Goal: Find contact information: Find contact information

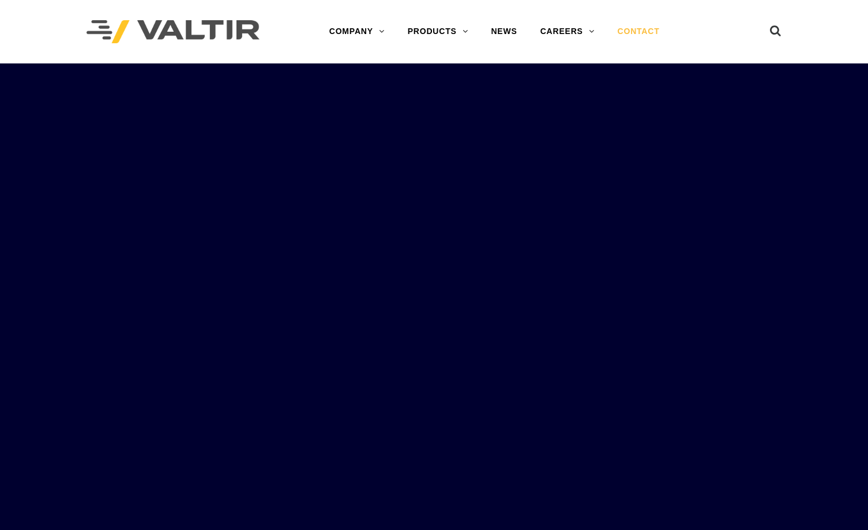
click at [631, 33] on link "CONTACT" at bounding box center [638, 31] width 65 height 23
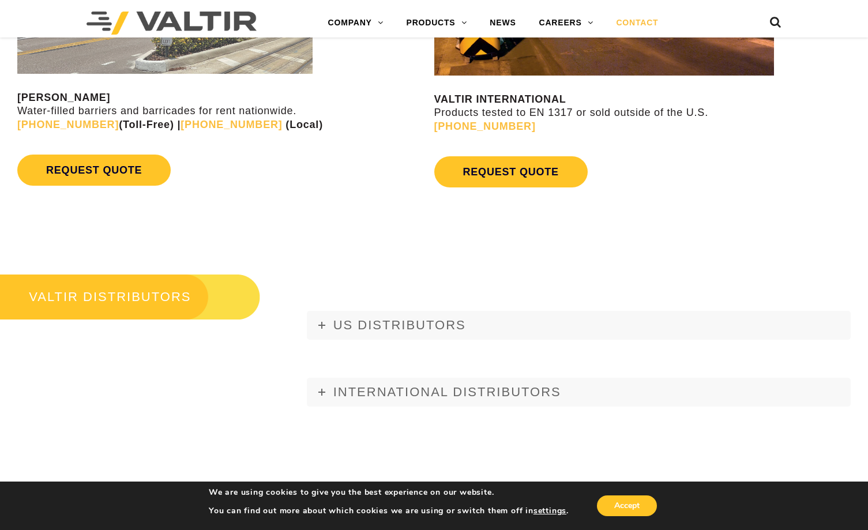
scroll to position [1230, 0]
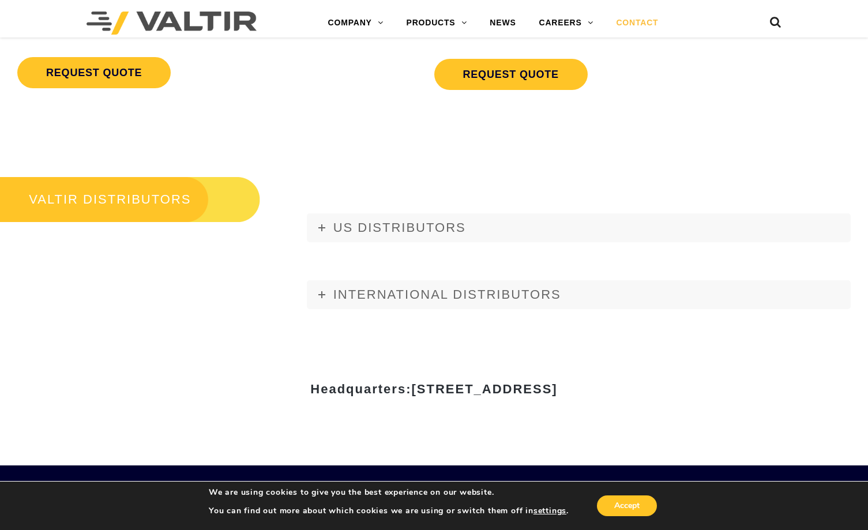
drag, startPoint x: 300, startPoint y: 385, endPoint x: 690, endPoint y: 393, distance: 389.9
click at [690, 393] on h3 "Headquarters: 15601 Dallas Parkway, Suite 525 | Addison, TX 75001" at bounding box center [434, 389] width 675 height 14
copy span "15601 Dallas Parkway, Suite 525 | Addison, TX 75001"
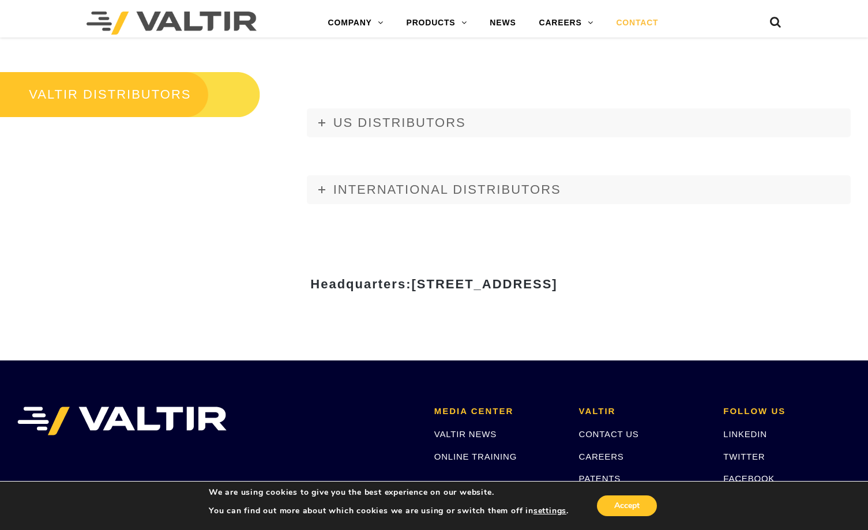
scroll to position [1512, 0]
